Goal: Find specific page/section: Find specific page/section

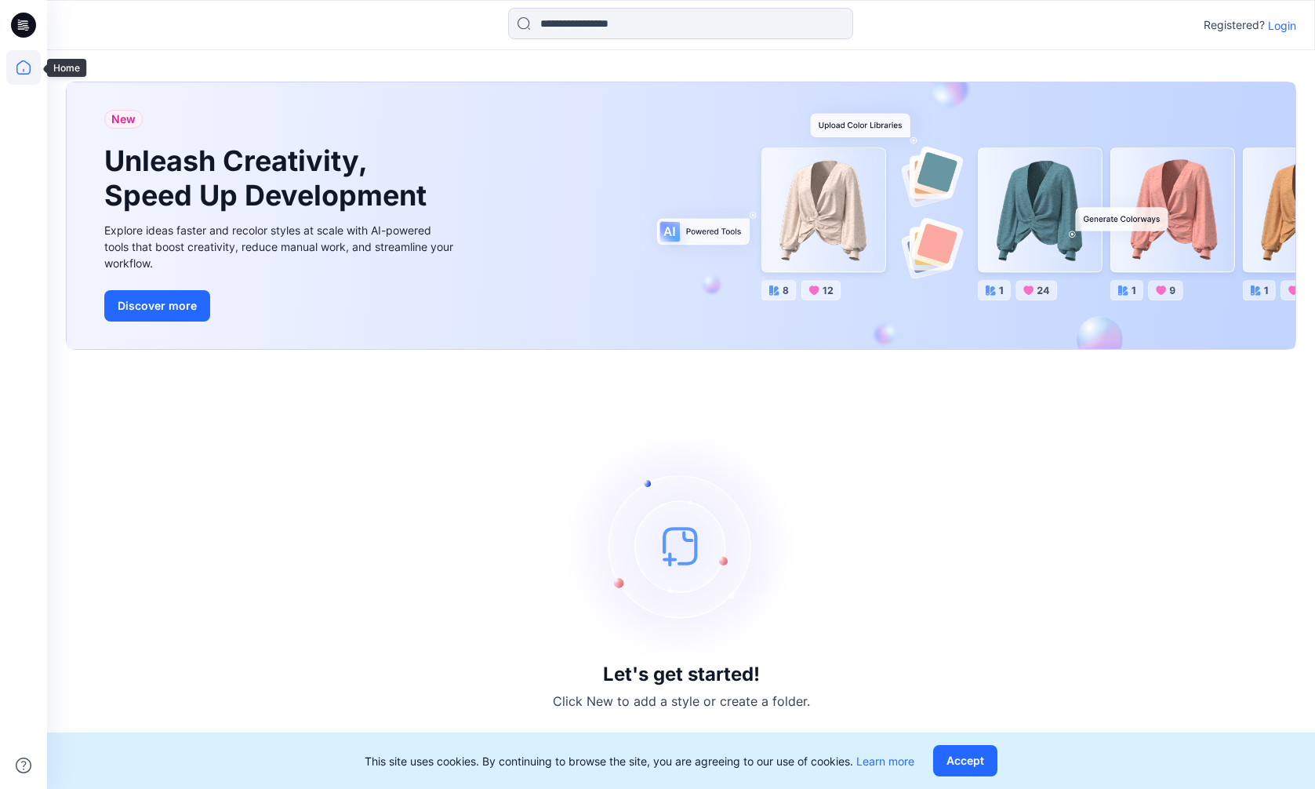
click at [27, 69] on icon at bounding box center [23, 67] width 34 height 34
click at [26, 70] on icon at bounding box center [23, 67] width 34 height 34
click at [24, 68] on icon at bounding box center [23, 67] width 34 height 34
drag, startPoint x: 1280, startPoint y: 27, endPoint x: 1282, endPoint y: 35, distance: 8.9
click at [1279, 26] on p "Login" at bounding box center [1282, 25] width 28 height 16
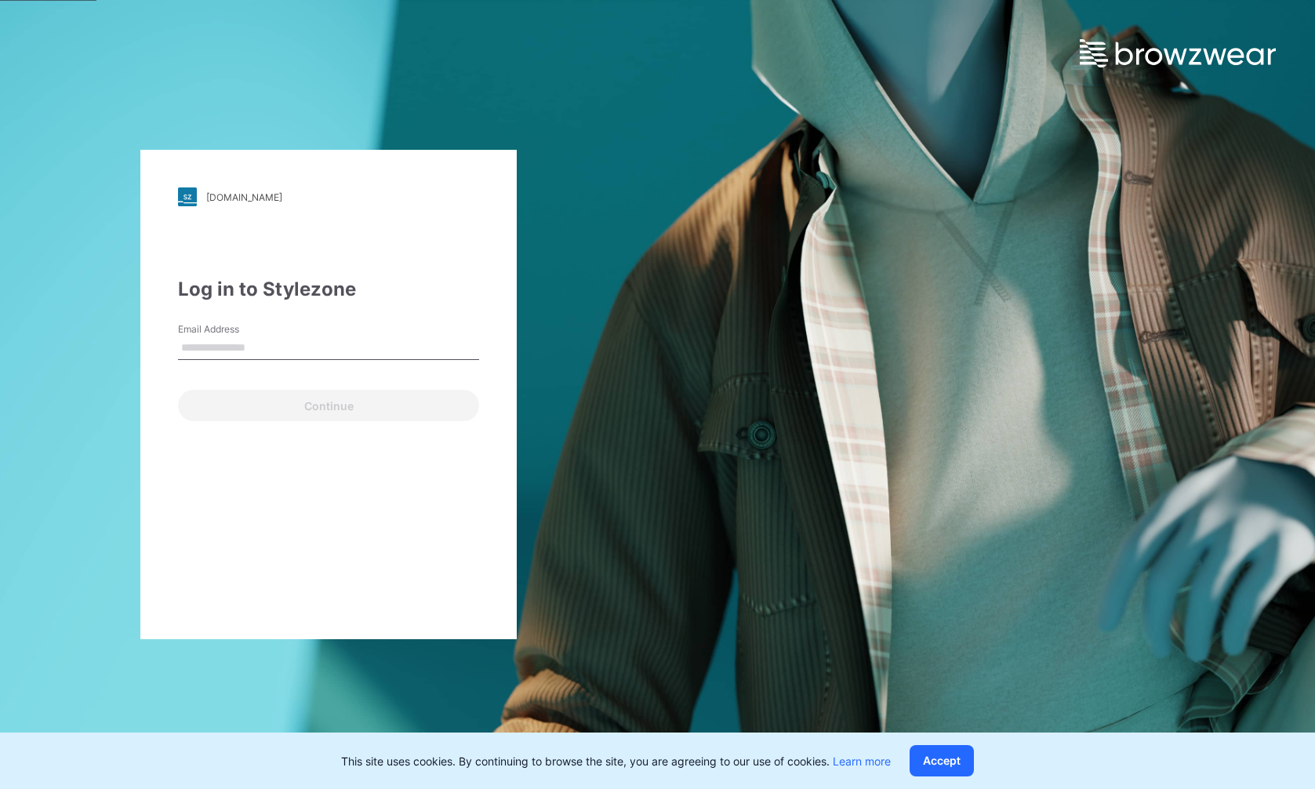
click at [339, 337] on input "Email Address" at bounding box center [328, 348] width 301 height 24
type input "**********"
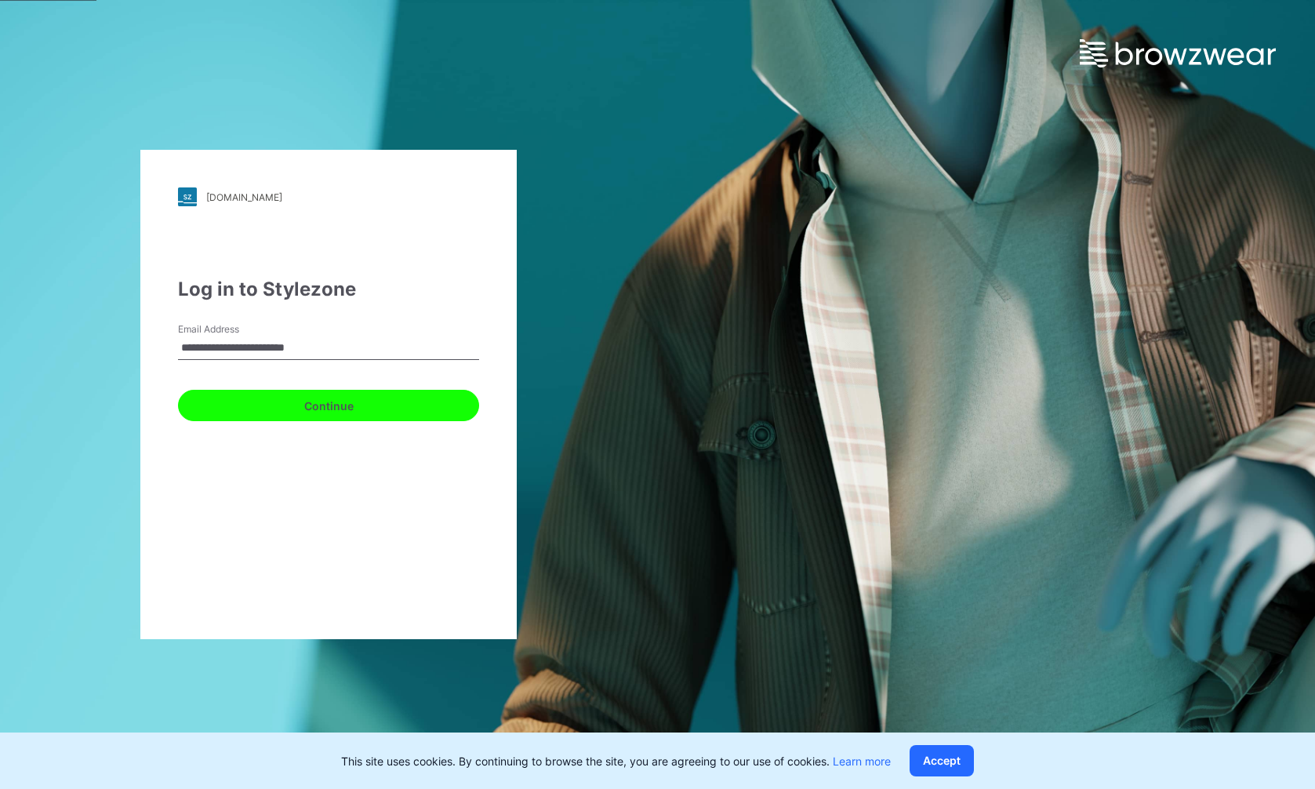
click at [359, 410] on button "Continue" at bounding box center [328, 405] width 301 height 31
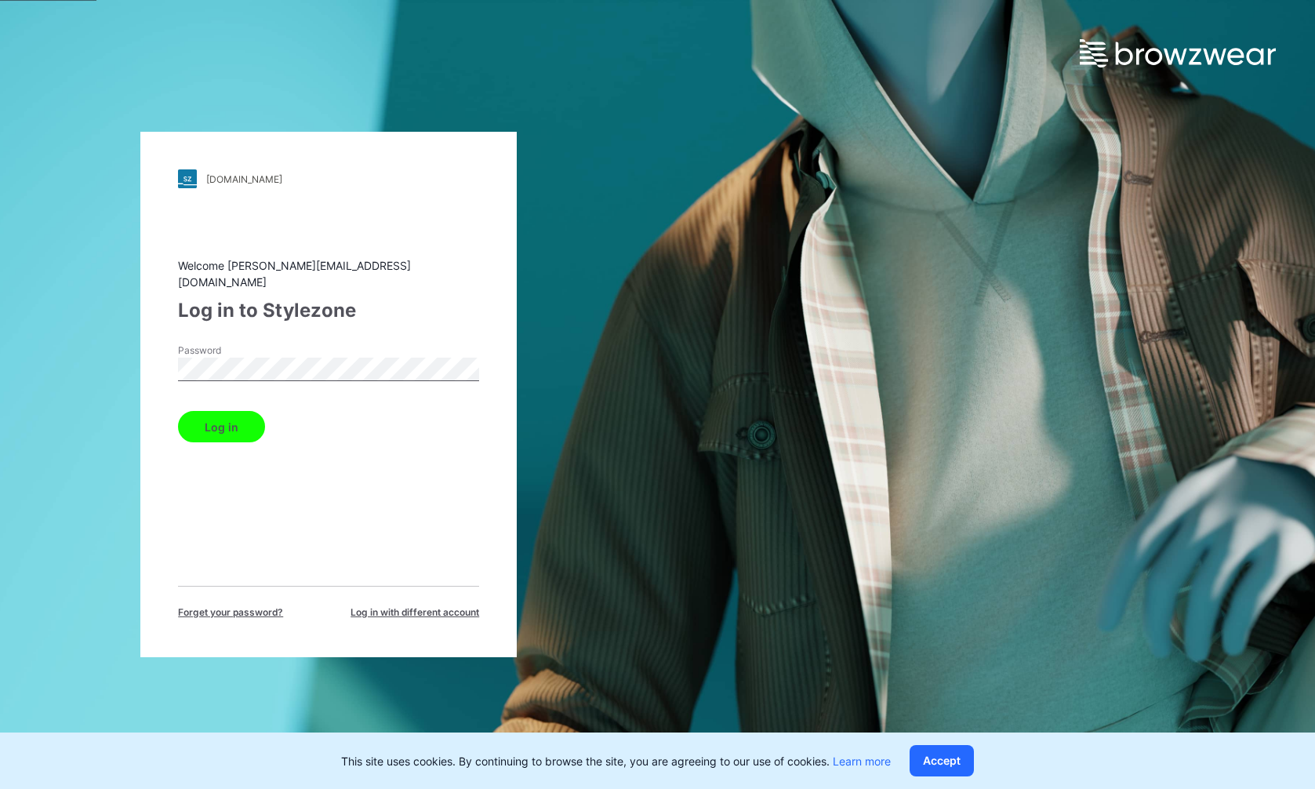
click at [222, 420] on button "Log in" at bounding box center [221, 426] width 87 height 31
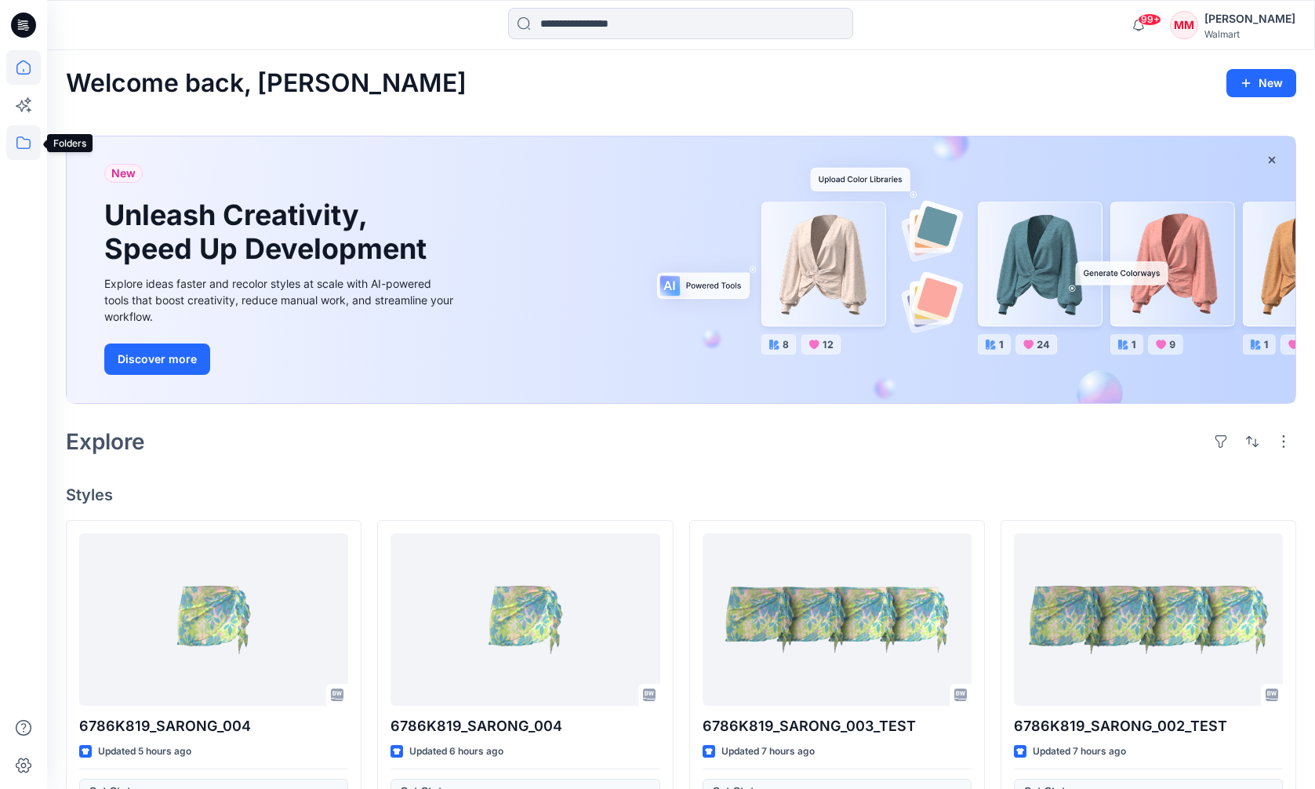
drag, startPoint x: 25, startPoint y: 145, endPoint x: 34, endPoint y: 156, distance: 14.5
click at [25, 145] on icon at bounding box center [23, 142] width 34 height 34
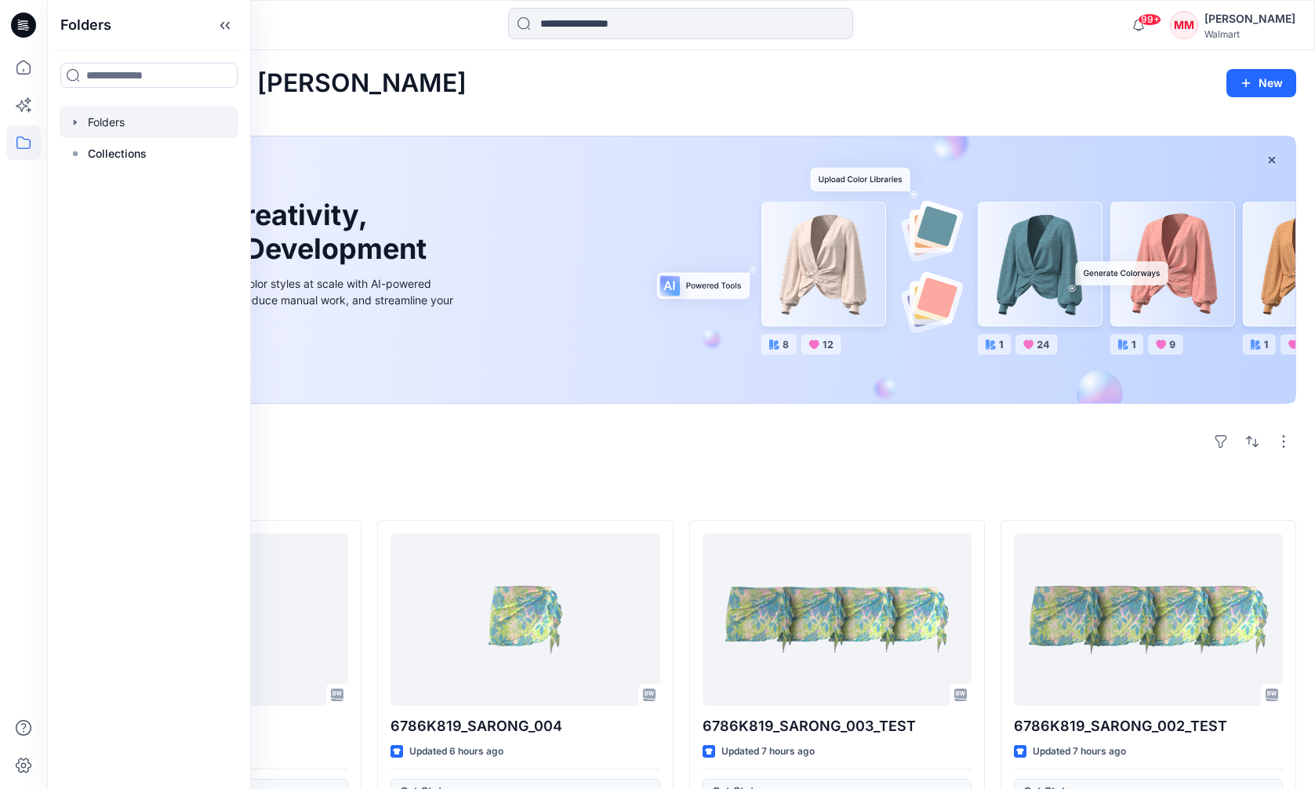
click at [74, 123] on icon "button" at bounding box center [75, 121] width 3 height 5
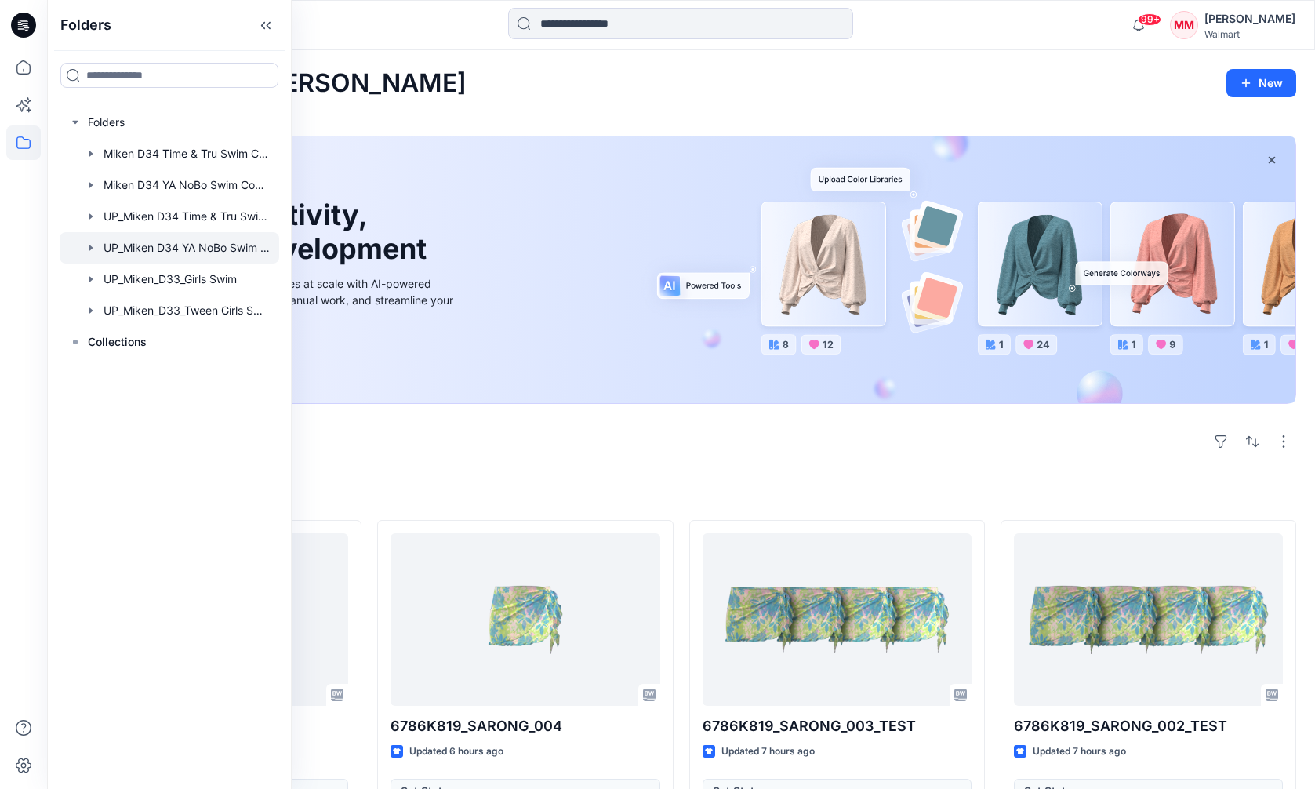
click at [215, 252] on div at bounding box center [169, 247] width 219 height 31
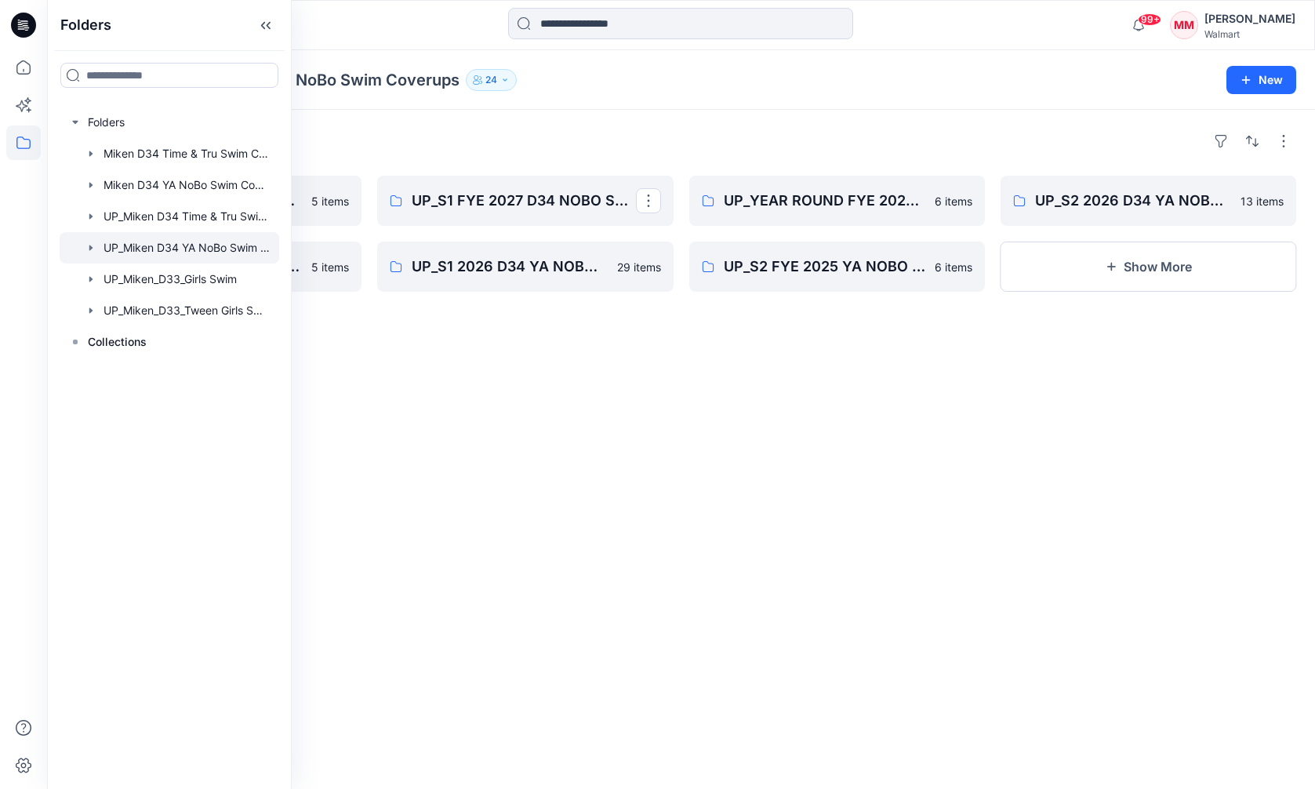
click at [578, 138] on div "Folders" at bounding box center [681, 141] width 1230 height 25
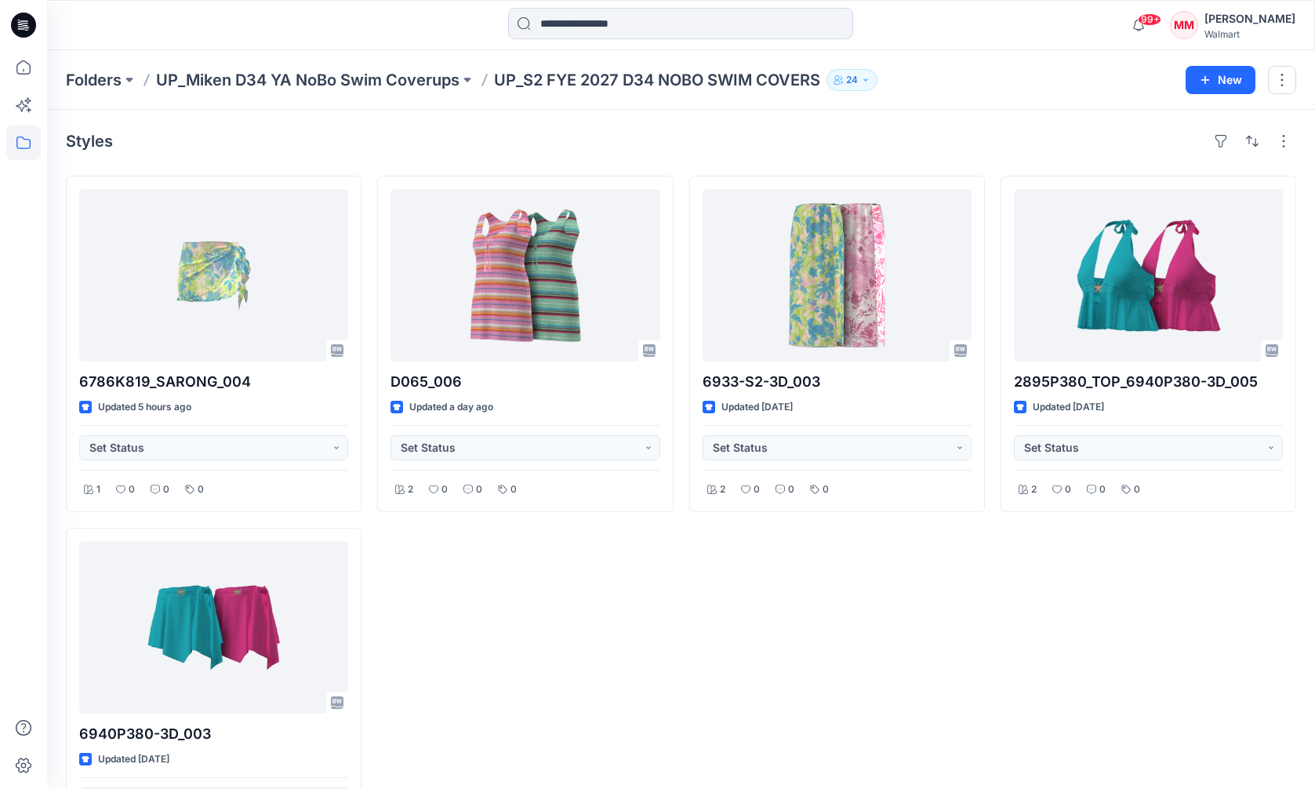
click at [1195, 20] on div "MM" at bounding box center [1184, 25] width 28 height 28
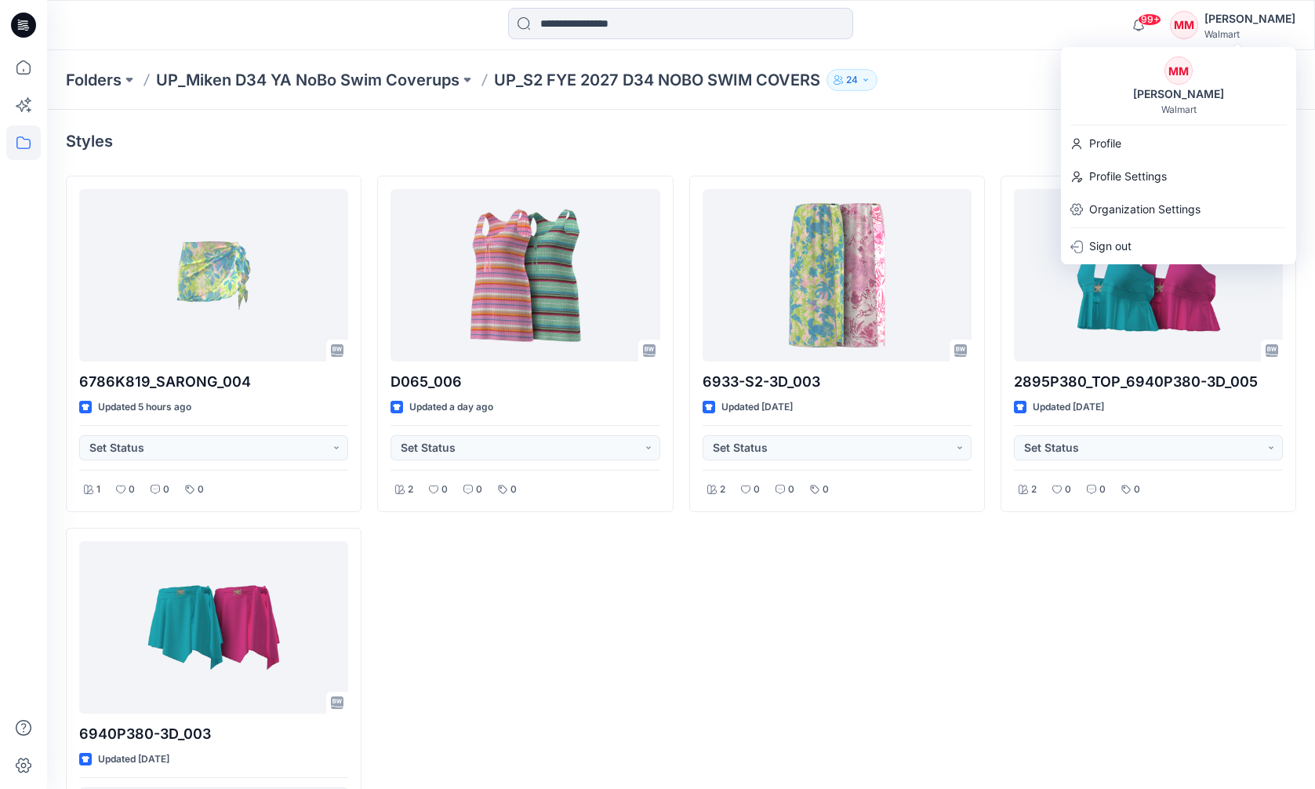
click at [1131, 77] on div "MM Michelle Minott Walmart" at bounding box center [1178, 85] width 235 height 59
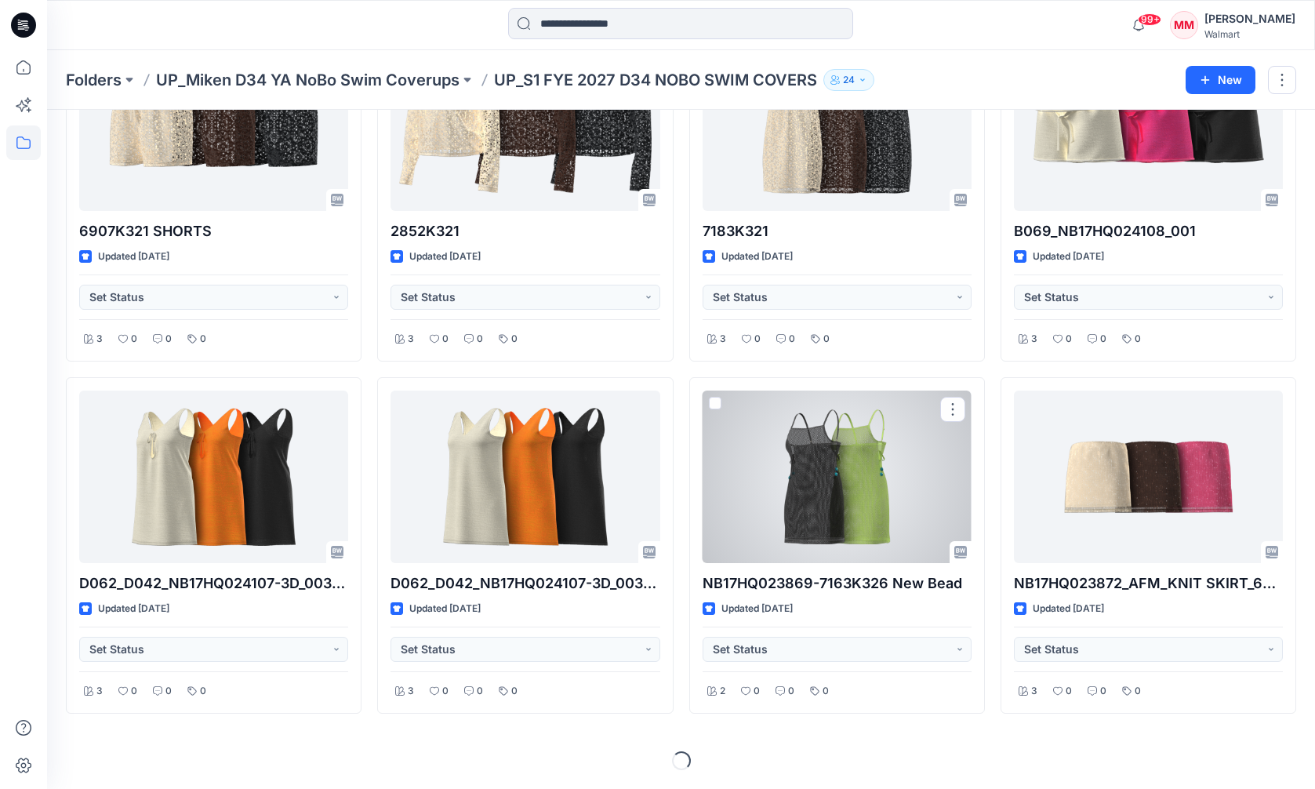
scroll to position [798, 0]
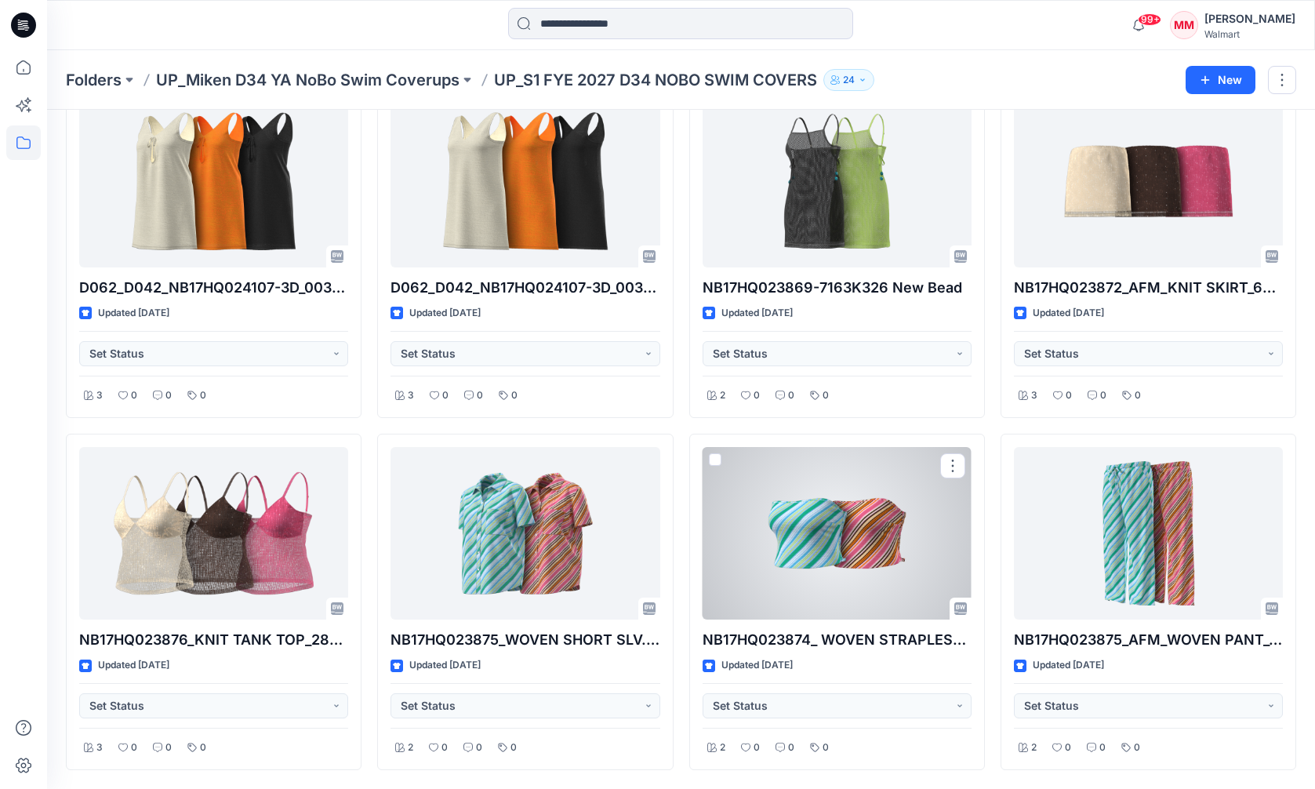
click at [849, 495] on div at bounding box center [836, 533] width 269 height 172
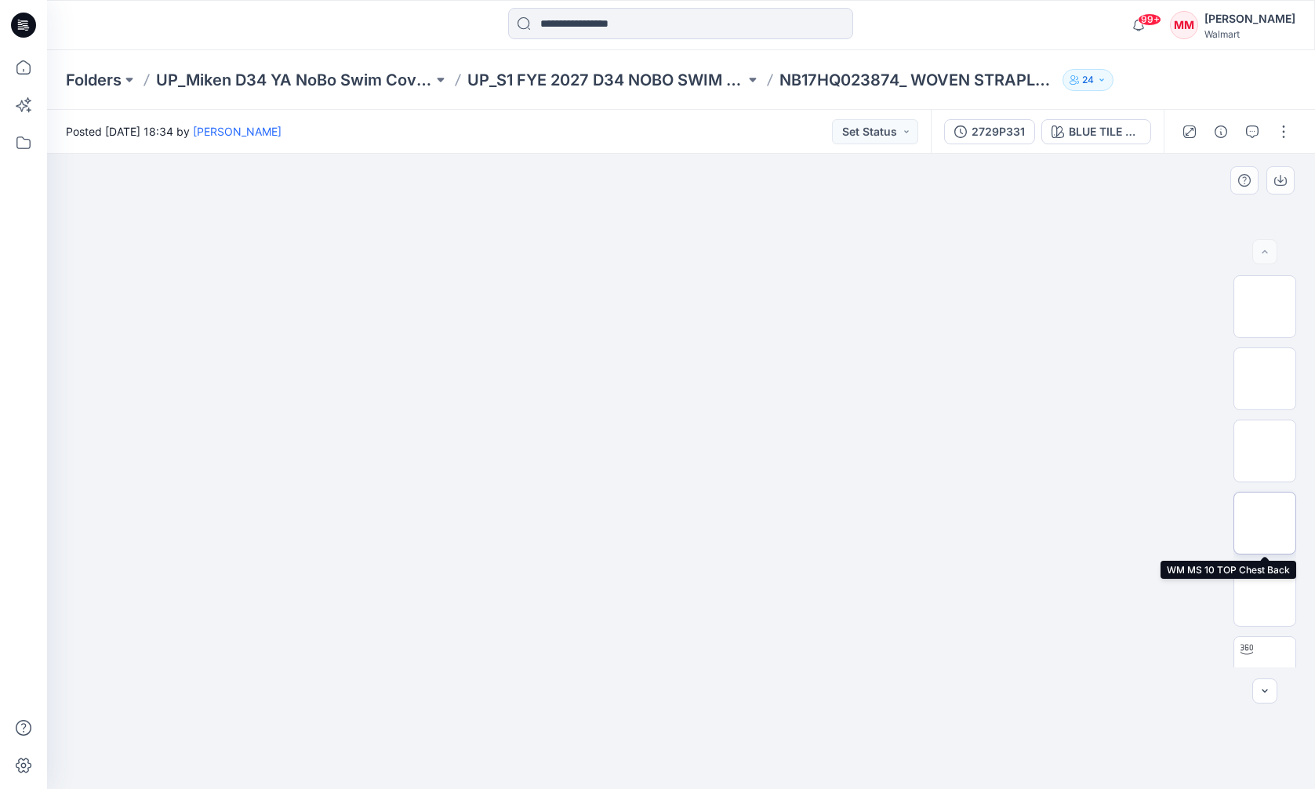
click at [1264, 523] on img at bounding box center [1264, 523] width 0 height 0
click at [1070, 79] on img at bounding box center [681, 79] width 784 height 0
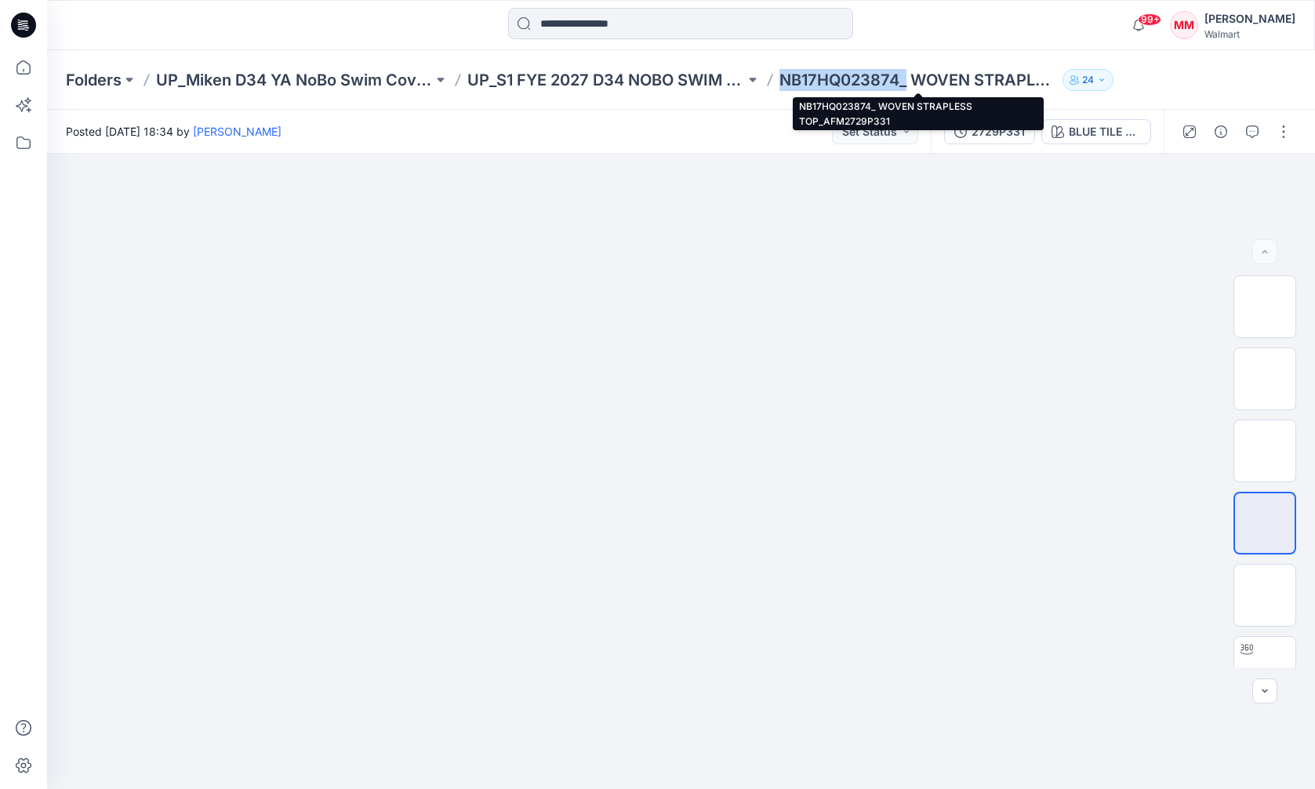
drag, startPoint x: 783, startPoint y: 79, endPoint x: 902, endPoint y: 74, distance: 118.5
click at [903, 73] on p "NB17HQ023874_ WOVEN STRAPLESS TOP_AFM2729P331" at bounding box center [917, 80] width 277 height 22
copy p "NB17HQ023874"
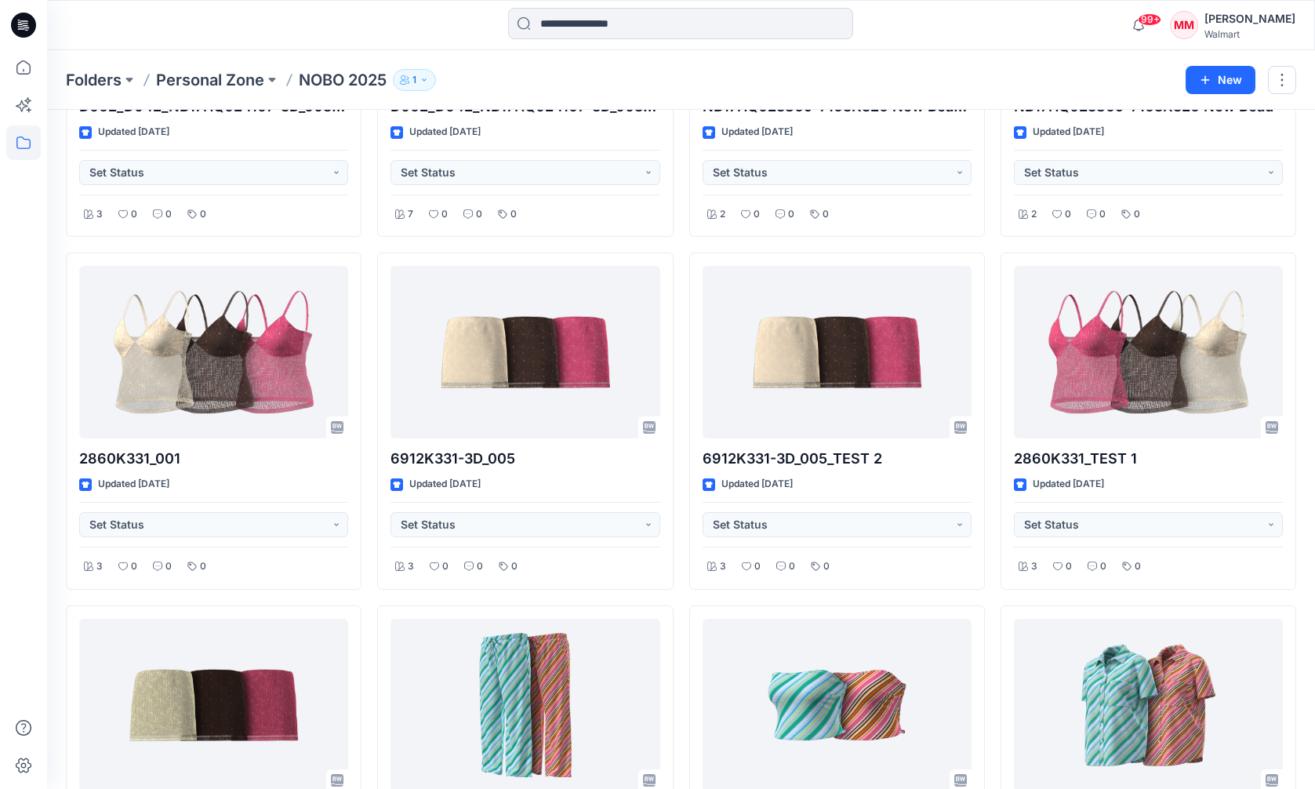
scroll to position [1503, 0]
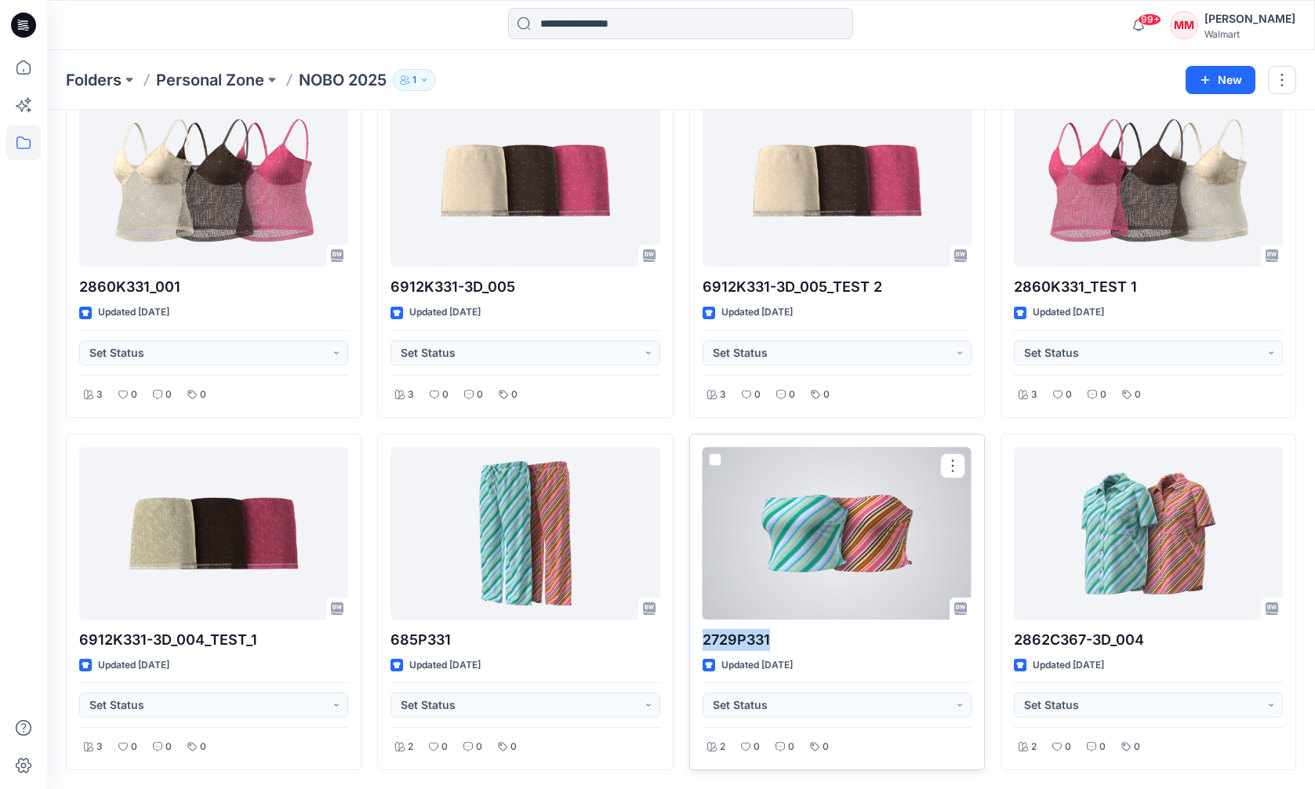
drag, startPoint x: 788, startPoint y: 637, endPoint x: 701, endPoint y: 643, distance: 87.2
click at [696, 643] on div "2729P331 Updated [DATE] Set Status 2 0 0 0" at bounding box center [837, 602] width 296 height 336
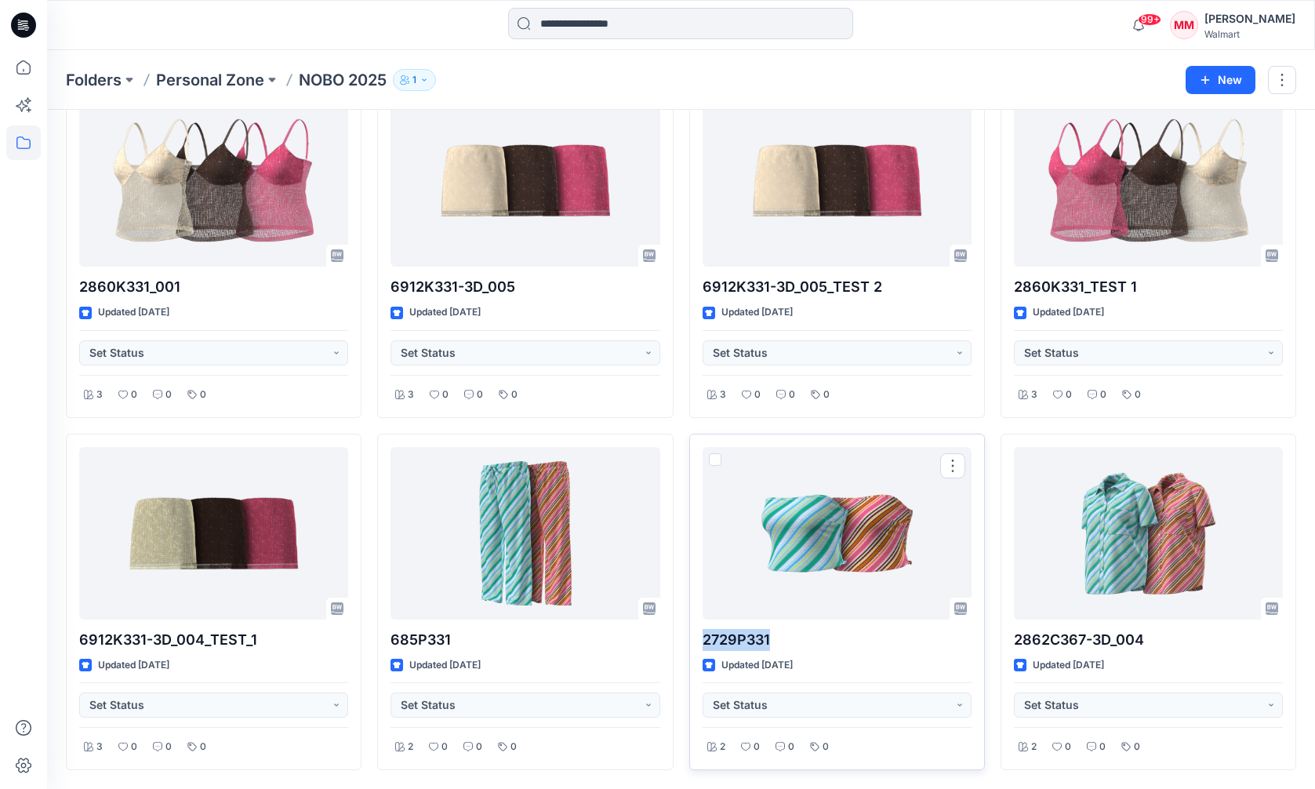
copy p "2729P331"
